Goal: Navigation & Orientation: Find specific page/section

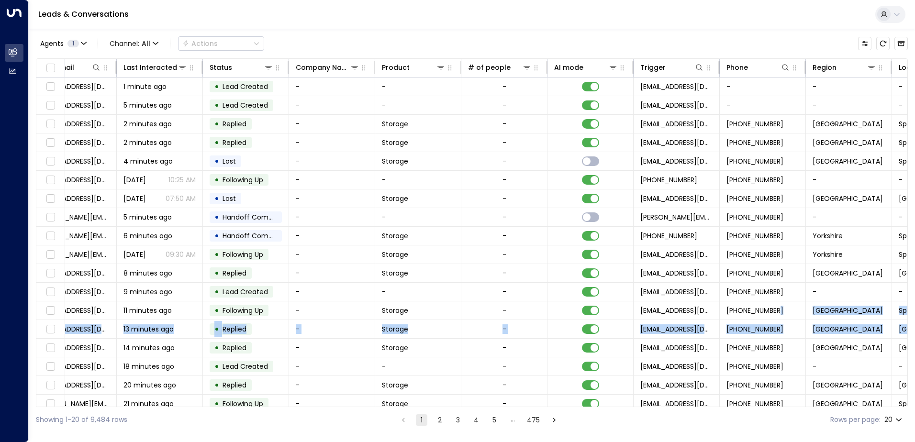
scroll to position [0, 195]
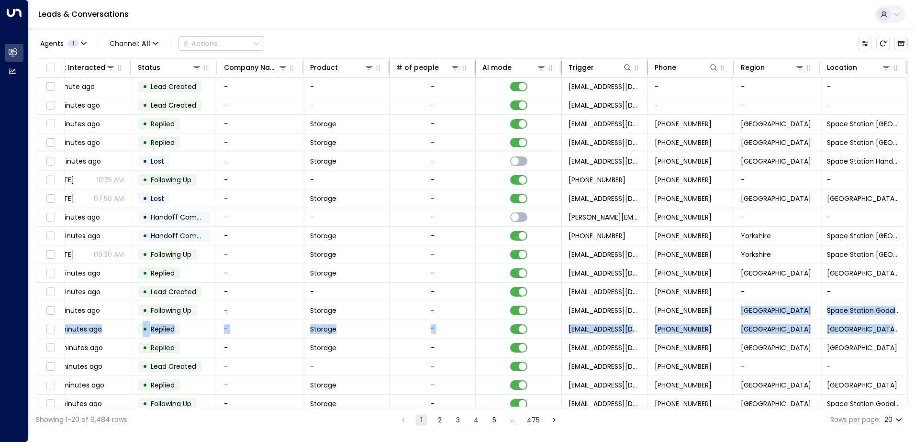
drag, startPoint x: 908, startPoint y: 309, endPoint x: 909, endPoint y: 334, distance: 24.4
click at [909, 334] on div "Agents 1 Channel: All Actions Lead Name Lead Email Last Interacted Status Compa…" at bounding box center [472, 231] width 887 height 404
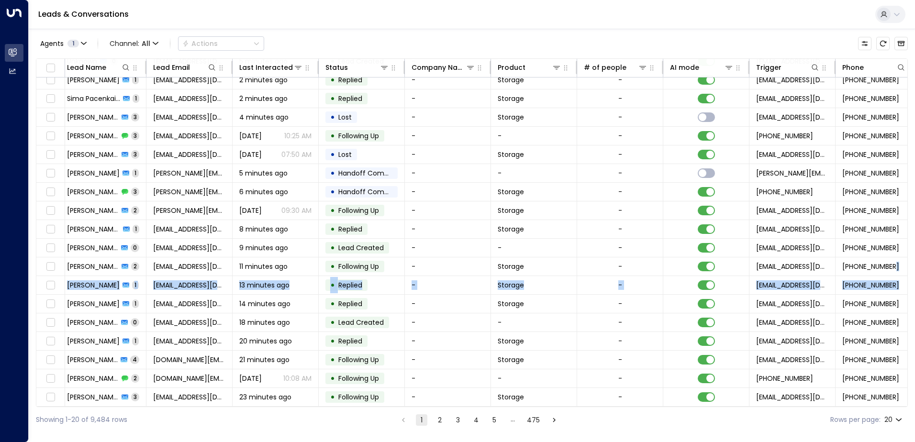
scroll to position [47, 0]
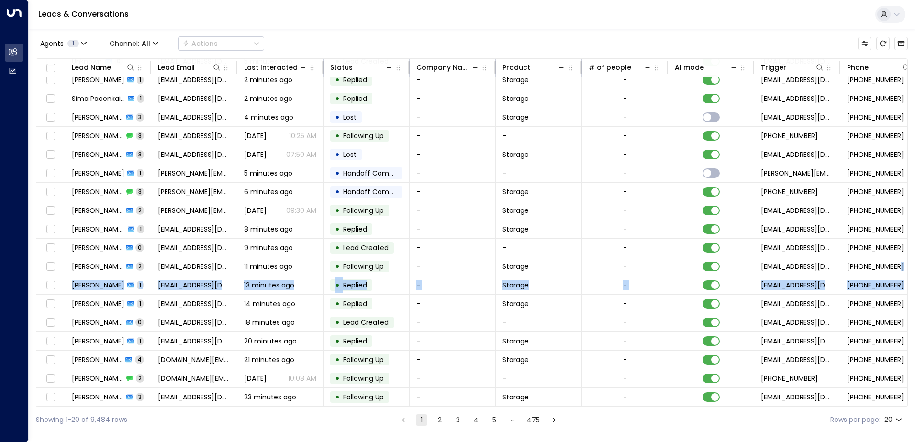
click at [442, 421] on button "2" at bounding box center [439, 420] width 11 height 11
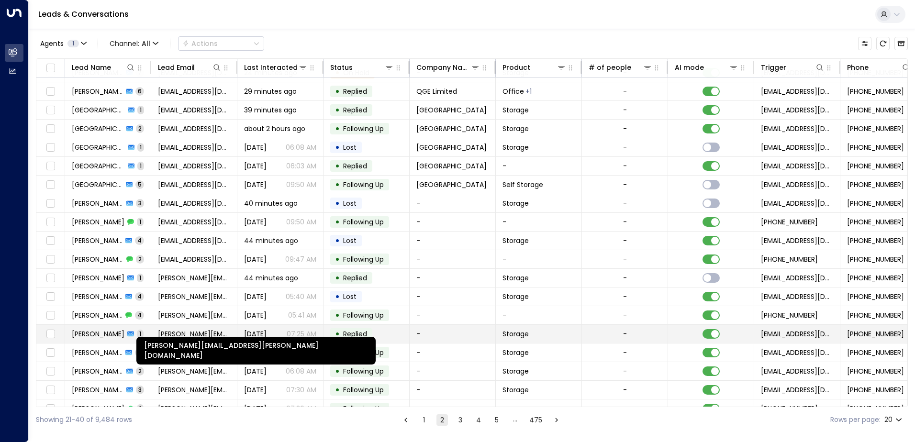
scroll to position [47, 0]
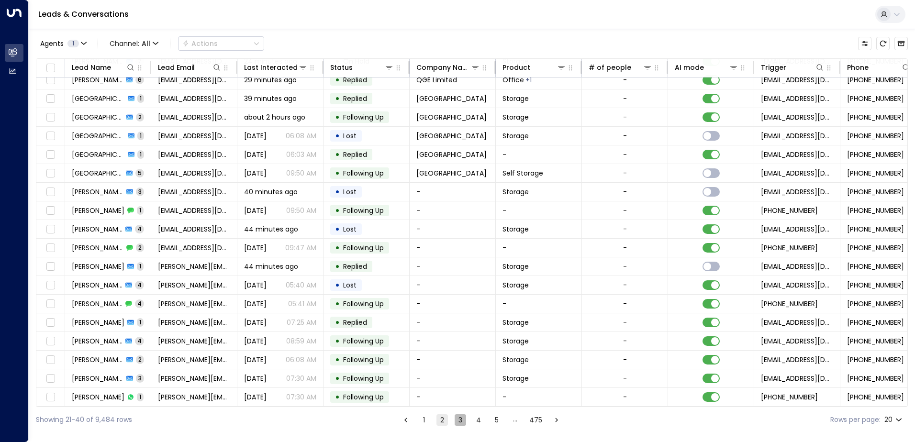
click at [460, 421] on button "3" at bounding box center [460, 420] width 11 height 11
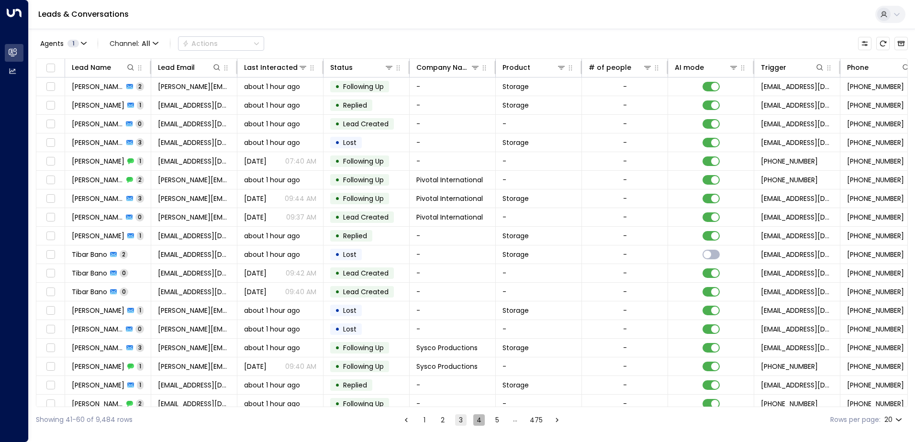
drag, startPoint x: 475, startPoint y: 421, endPoint x: 449, endPoint y: 419, distance: 26.4
click at [476, 421] on button "4" at bounding box center [479, 420] width 11 height 11
